Goal: Subscribe to service/newsletter

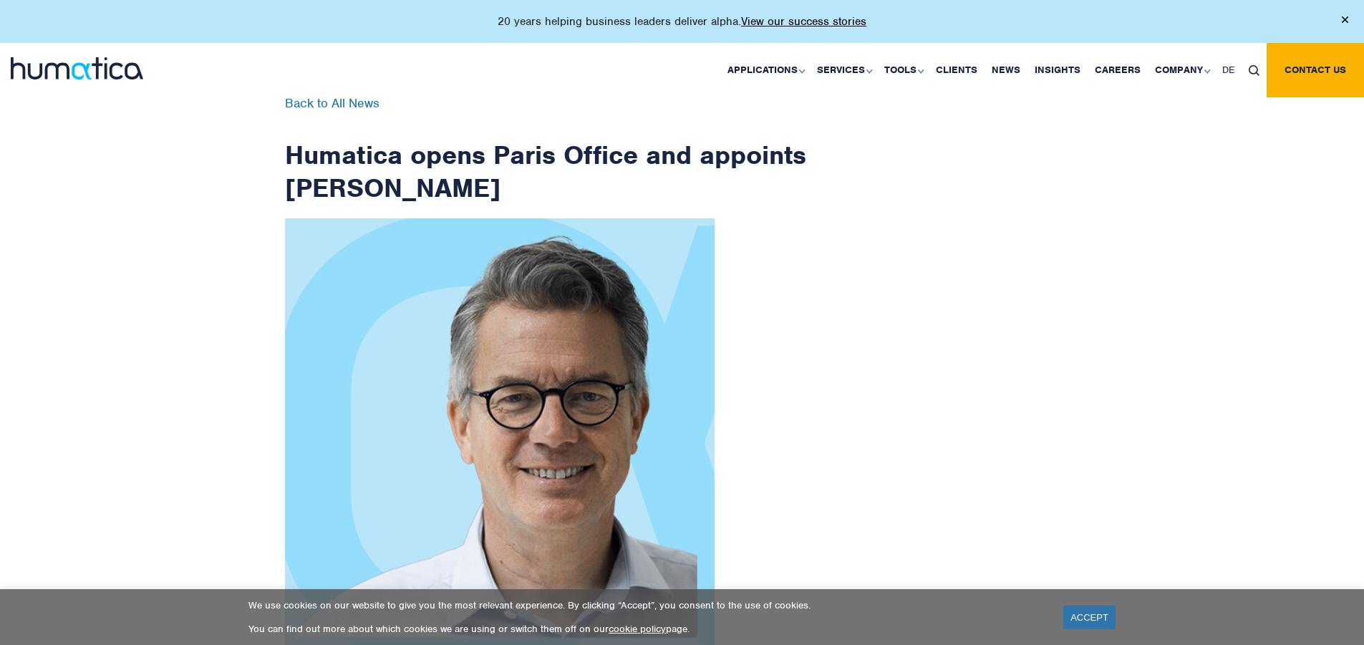
checkbox input "true"
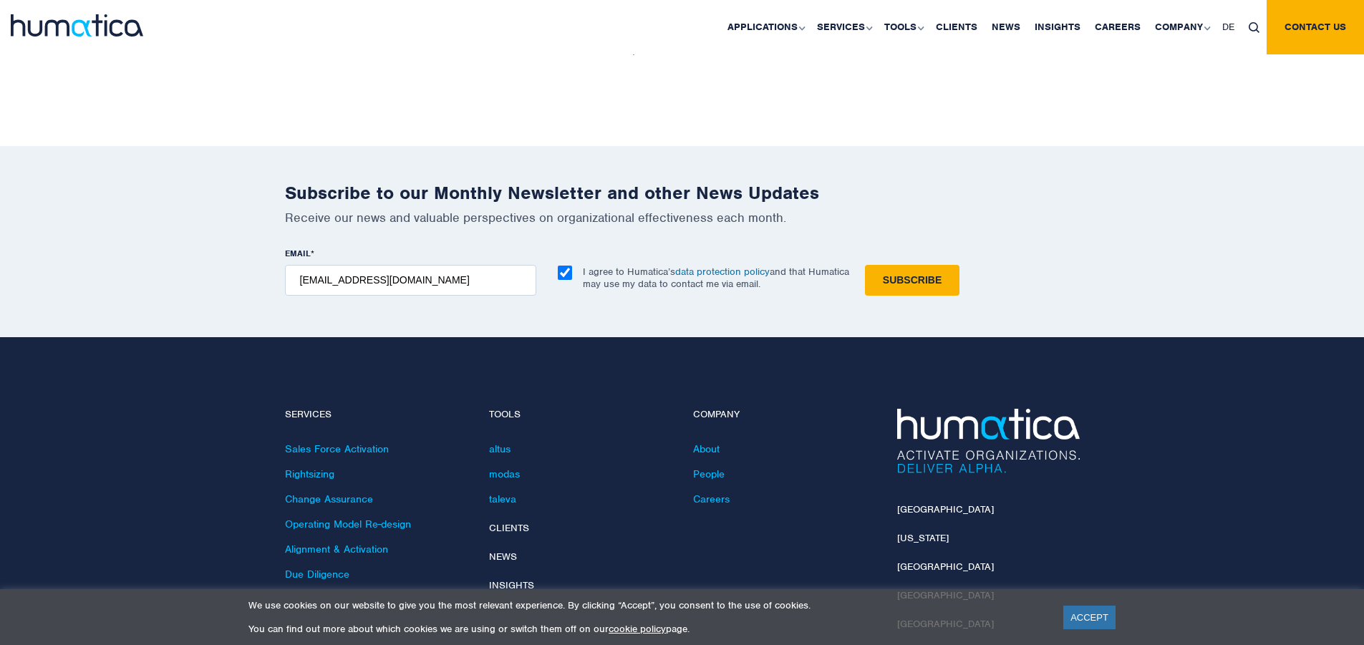
type input "[EMAIL_ADDRESS][DOMAIN_NAME]"
click at [865, 265] on input "Subscribe" at bounding box center [912, 280] width 94 height 31
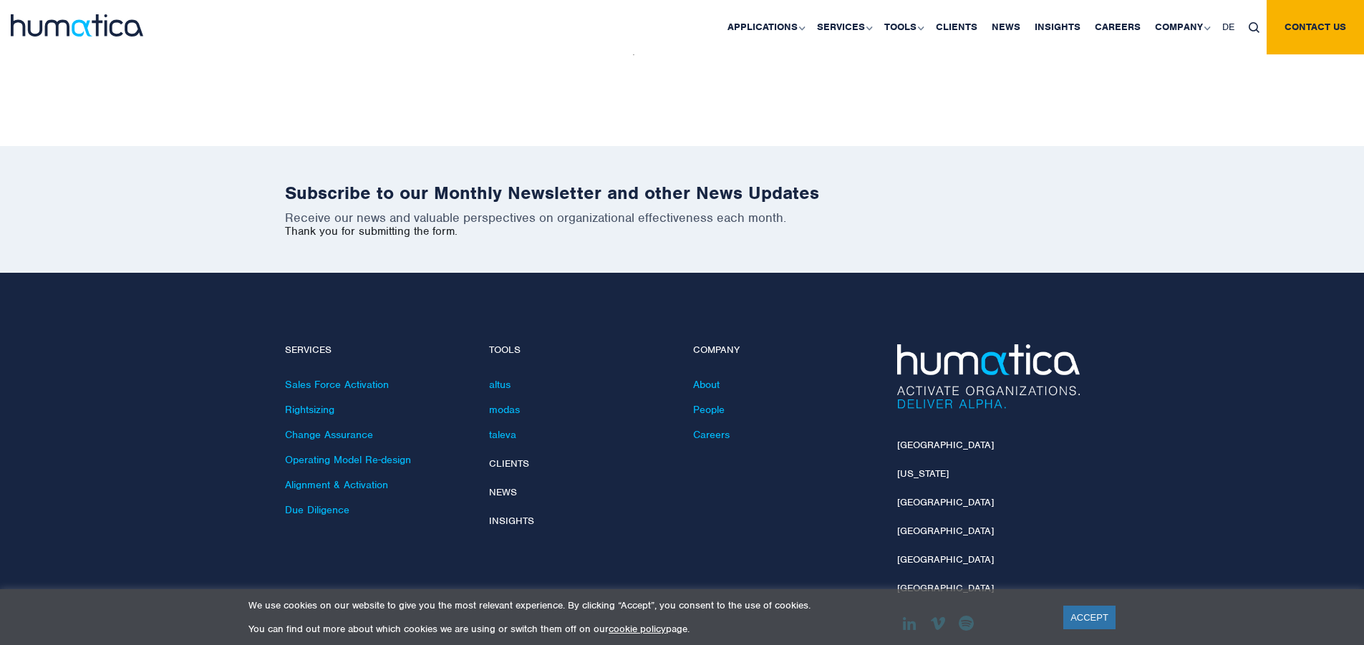
scroll to position [2219, 0]
